Goal: Information Seeking & Learning: Learn about a topic

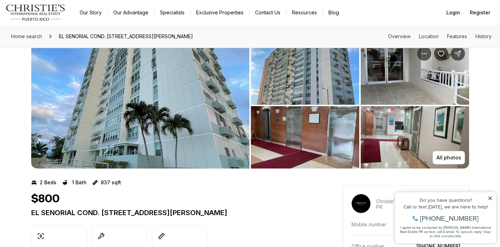
scroll to position [19, 0]
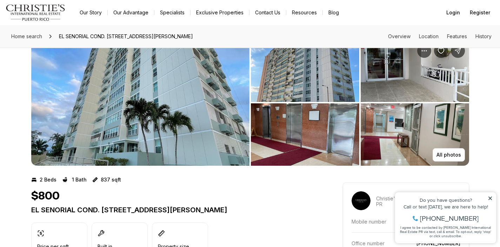
click at [217, 116] on img "View image gallery" at bounding box center [140, 103] width 218 height 126
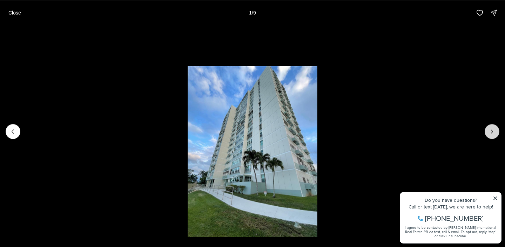
click at [495, 129] on icon "Next slide" at bounding box center [491, 131] width 7 height 7
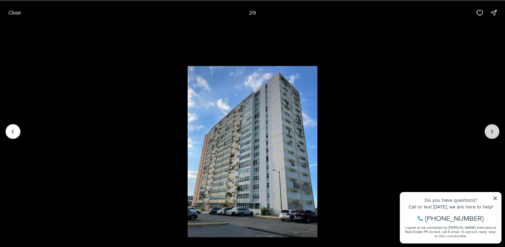
click at [495, 129] on icon "Next slide" at bounding box center [491, 131] width 7 height 7
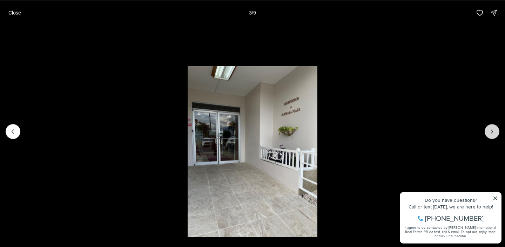
click at [495, 129] on icon "Next slide" at bounding box center [491, 131] width 7 height 7
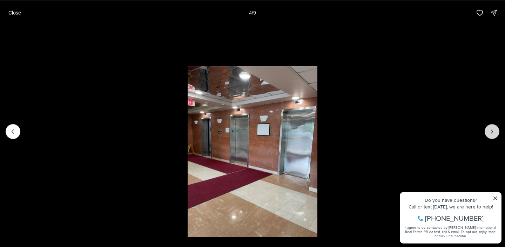
click at [495, 129] on icon "Next slide" at bounding box center [491, 131] width 7 height 7
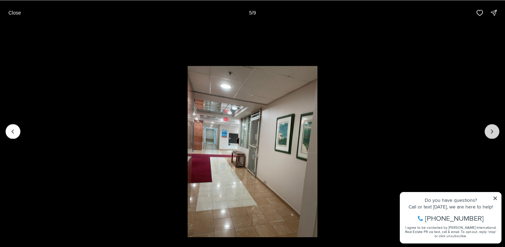
click at [495, 129] on icon "Next slide" at bounding box center [491, 131] width 7 height 7
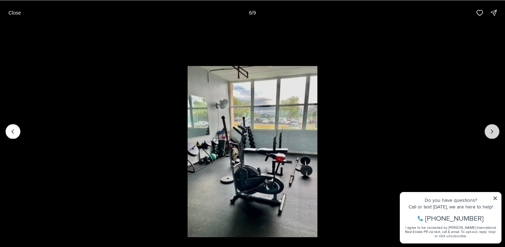
click at [495, 129] on icon "Next slide" at bounding box center [491, 131] width 7 height 7
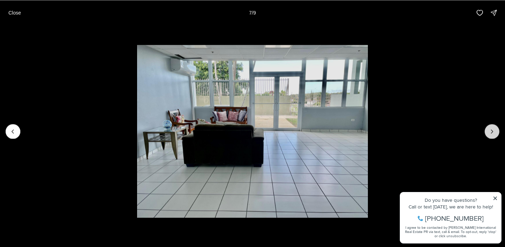
click at [495, 129] on icon "Next slide" at bounding box center [491, 131] width 7 height 7
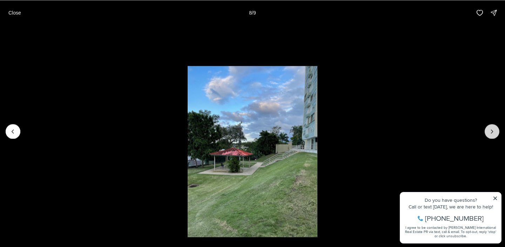
click at [495, 129] on icon "Next slide" at bounding box center [491, 131] width 7 height 7
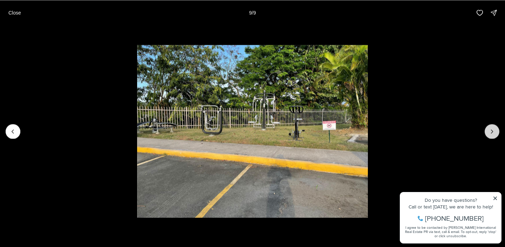
click at [495, 129] on div at bounding box center [492, 131] width 15 height 15
click at [16, 11] on p "Close" at bounding box center [14, 13] width 13 height 6
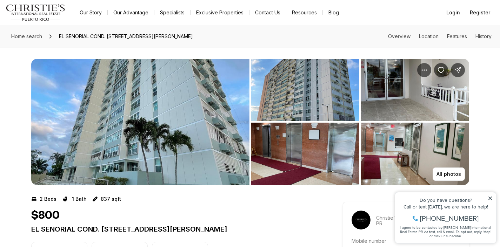
scroll to position [0, 0]
